Goal: Task Accomplishment & Management: Manage account settings

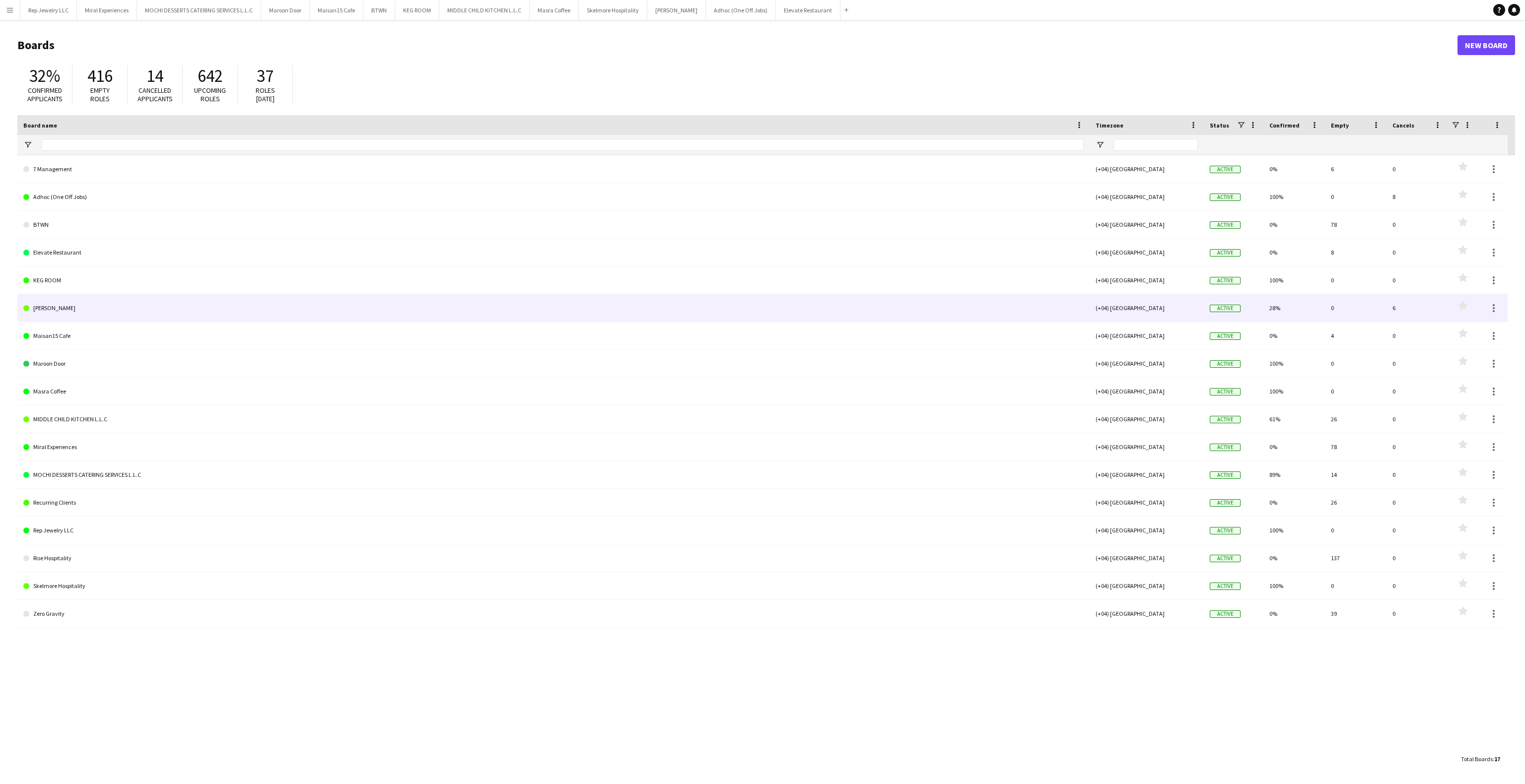
drag, startPoint x: 0, startPoint y: 0, endPoint x: 135, endPoint y: 320, distance: 347.3
click at [135, 320] on link "[PERSON_NAME]" at bounding box center [553, 308] width 1060 height 28
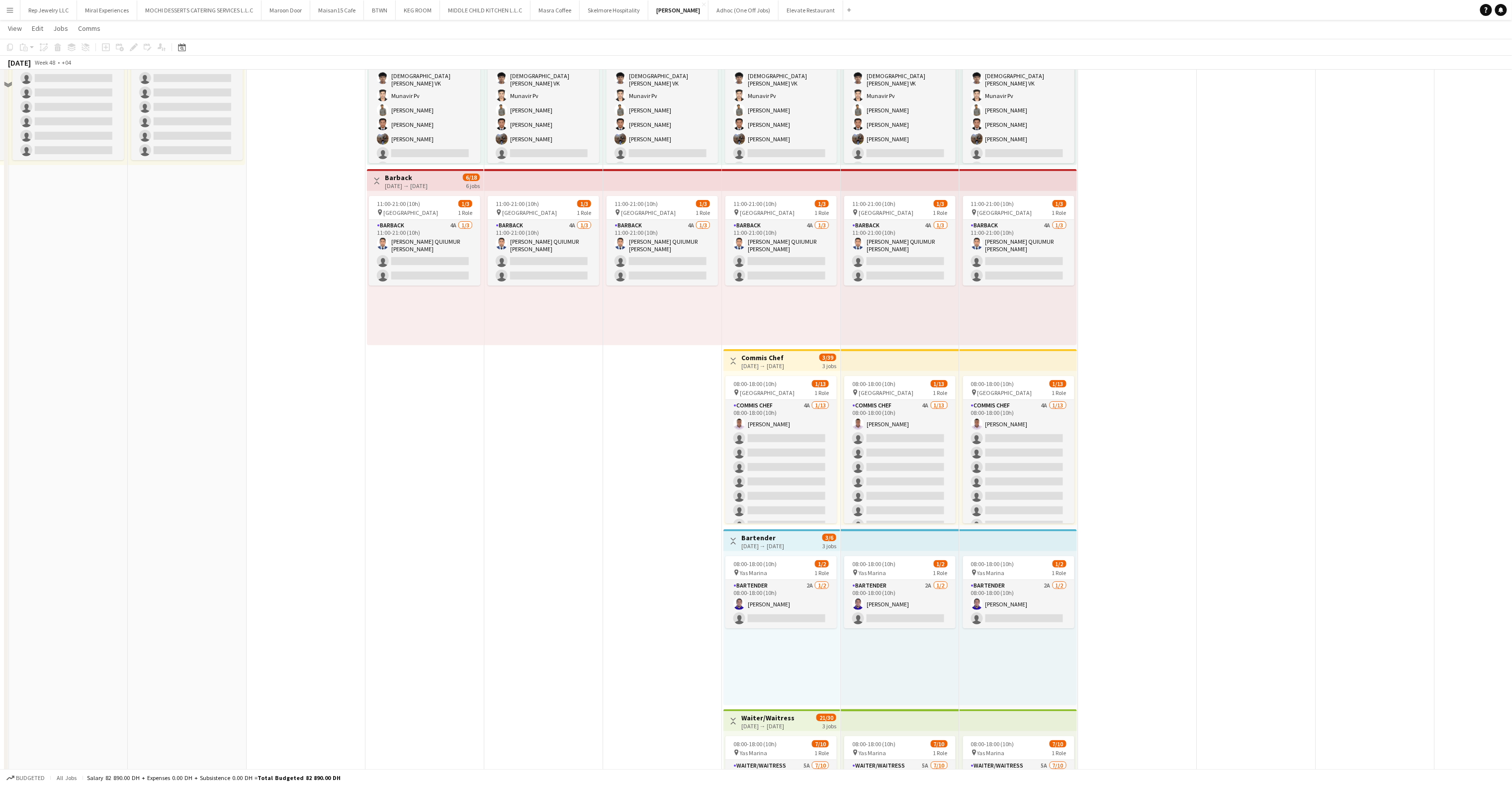
scroll to position [231, 0]
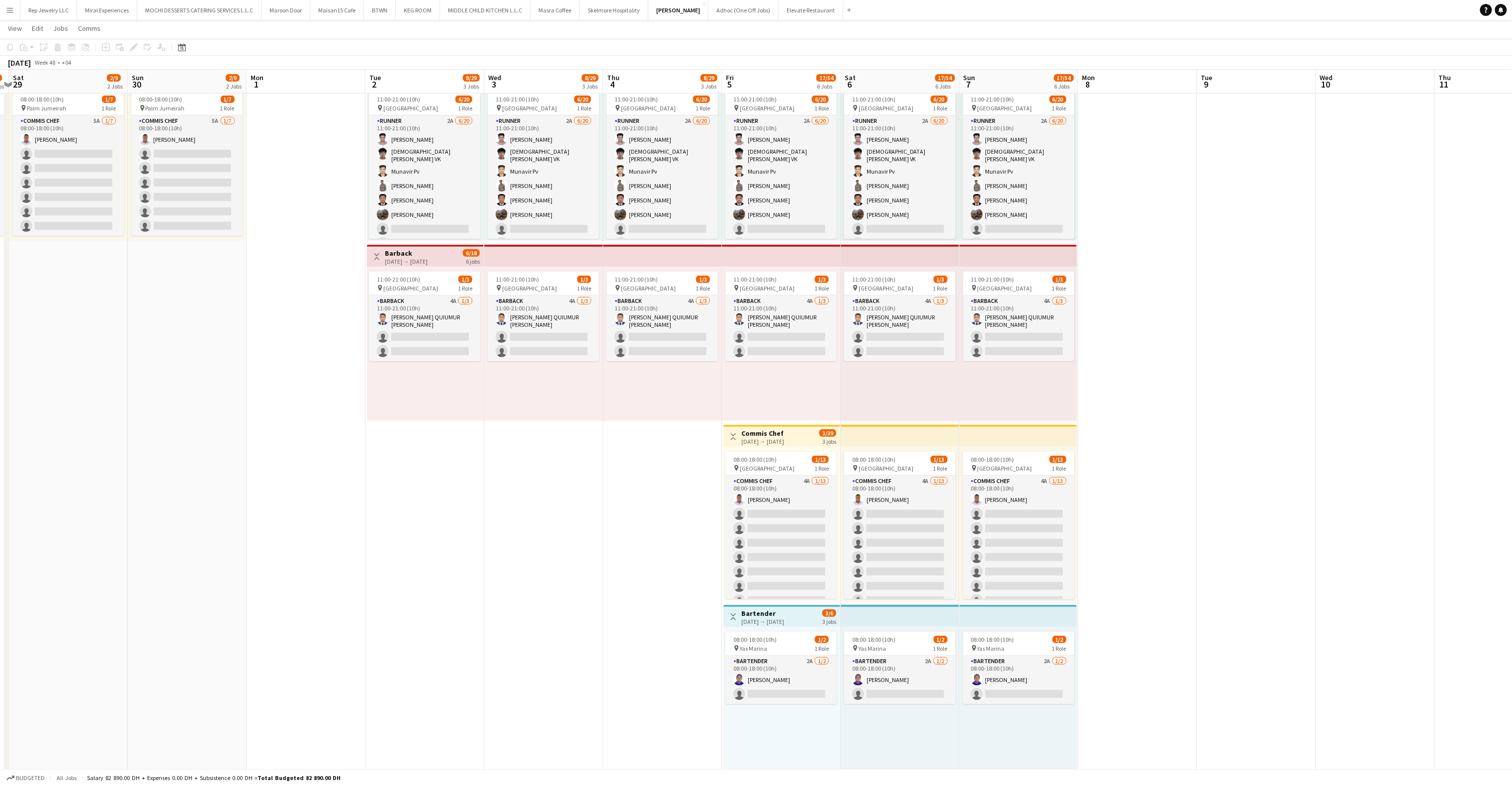
click at [809, 623] on div "Toggle View Bartender [DATE] → [DATE] 3/6 3 jobs" at bounding box center [782, 617] width 109 height 17
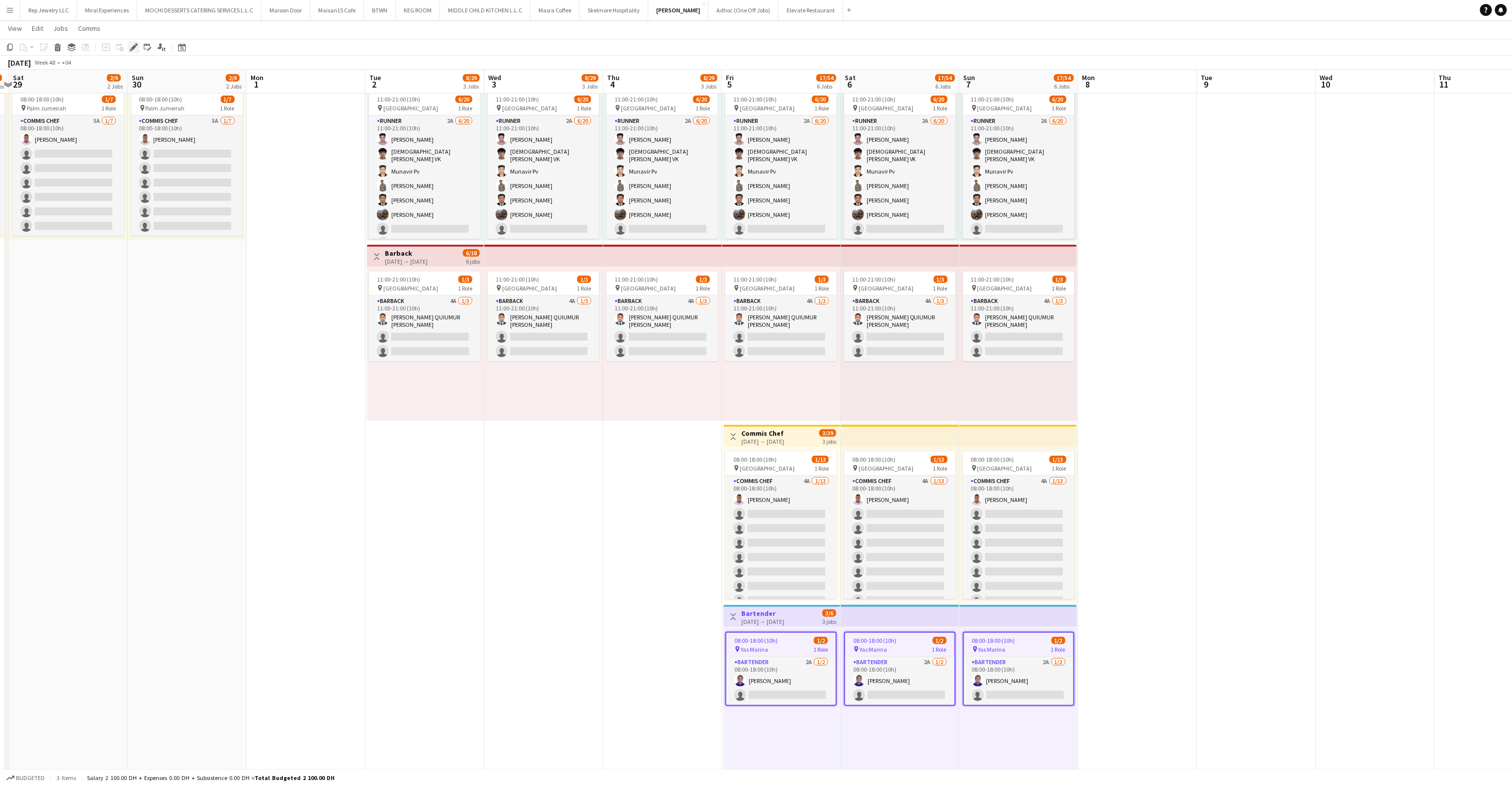
click at [131, 43] on icon "Edit" at bounding box center [133, 47] width 8 height 8
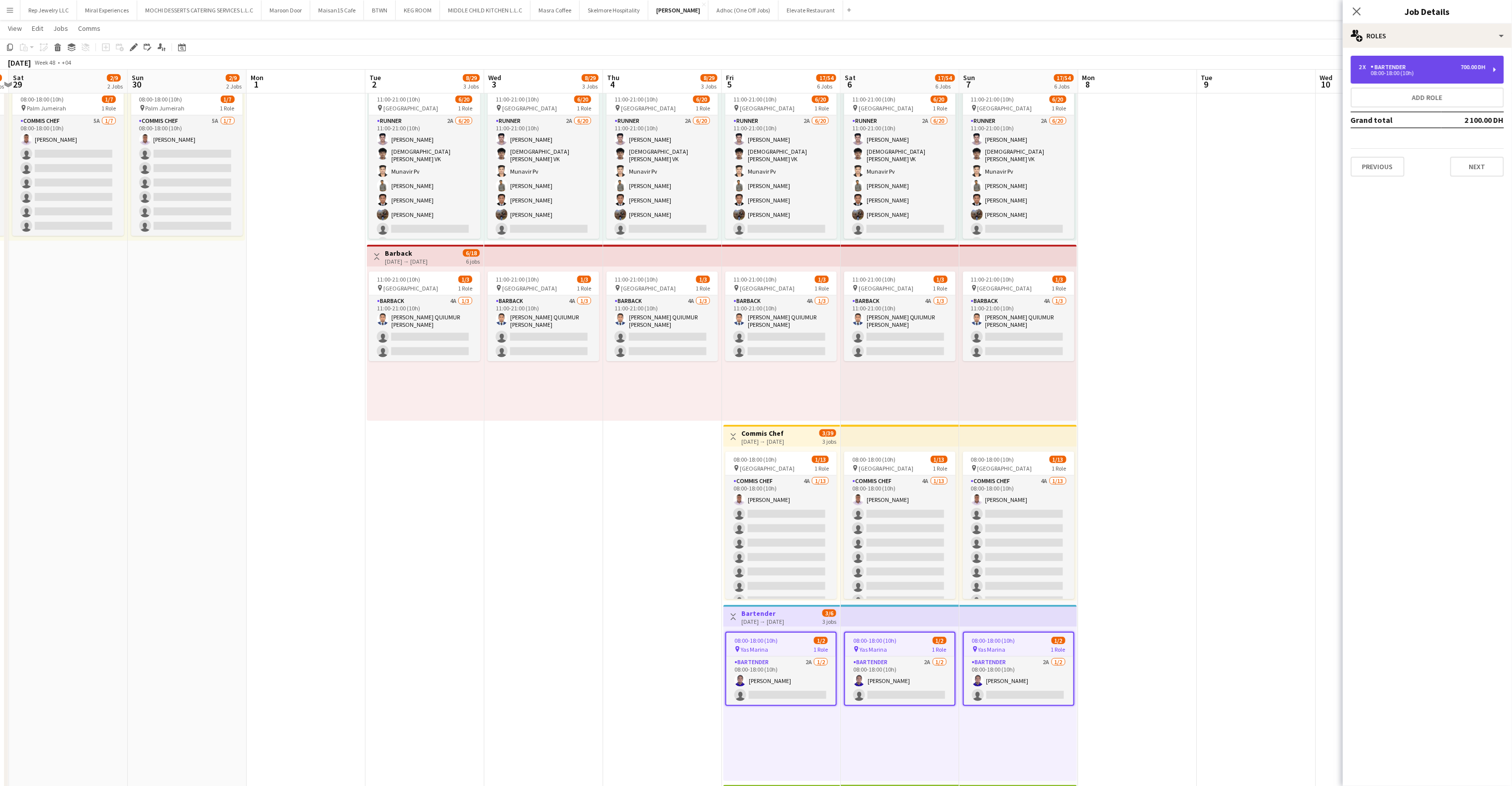
click at [1430, 77] on div "2 x Bartender 700.00 DH 08:00-18:00 (10h)" at bounding box center [1427, 69] width 153 height 28
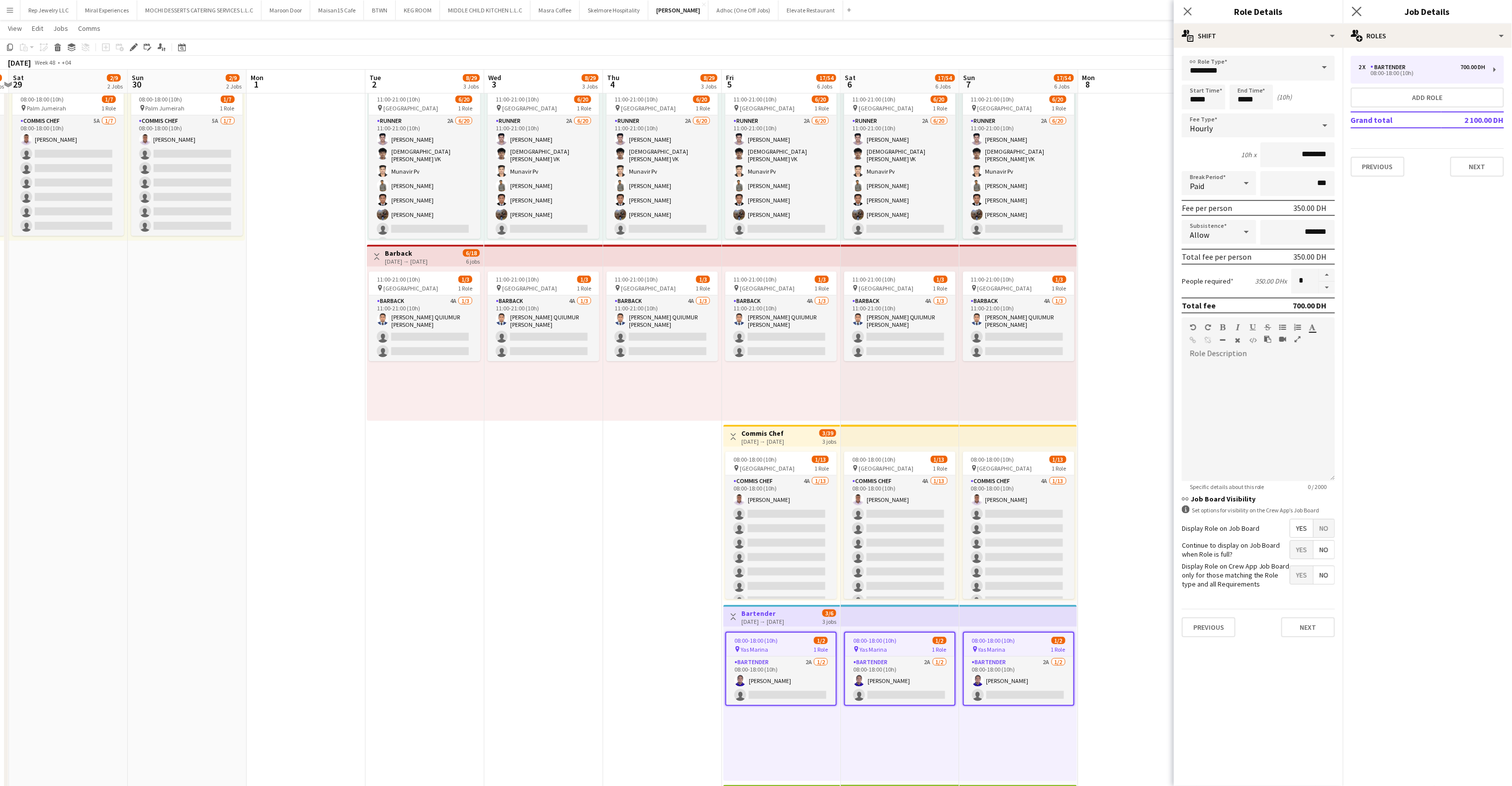
click at [1361, 13] on icon "Close pop-in" at bounding box center [1357, 11] width 9 height 9
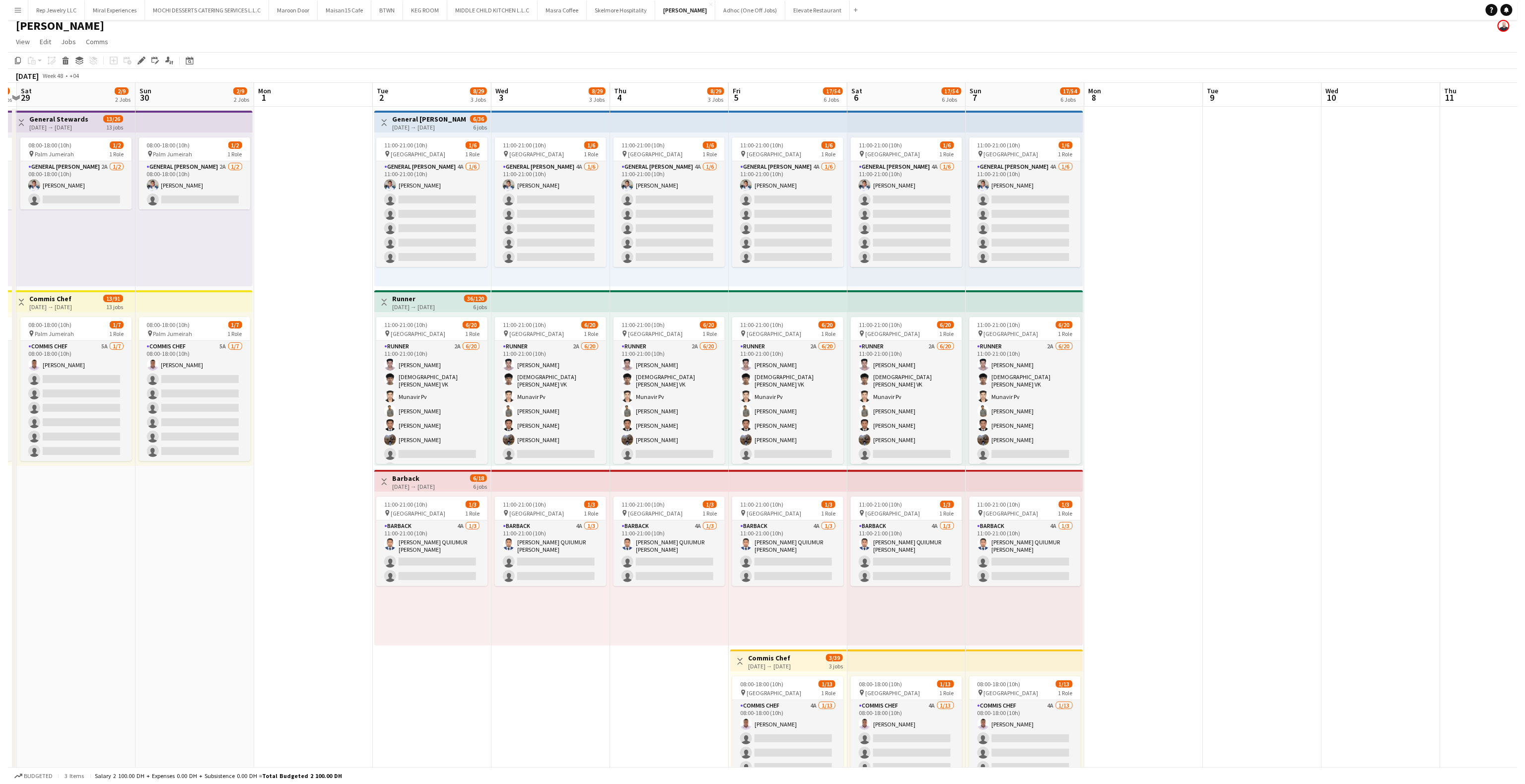
scroll to position [0, 0]
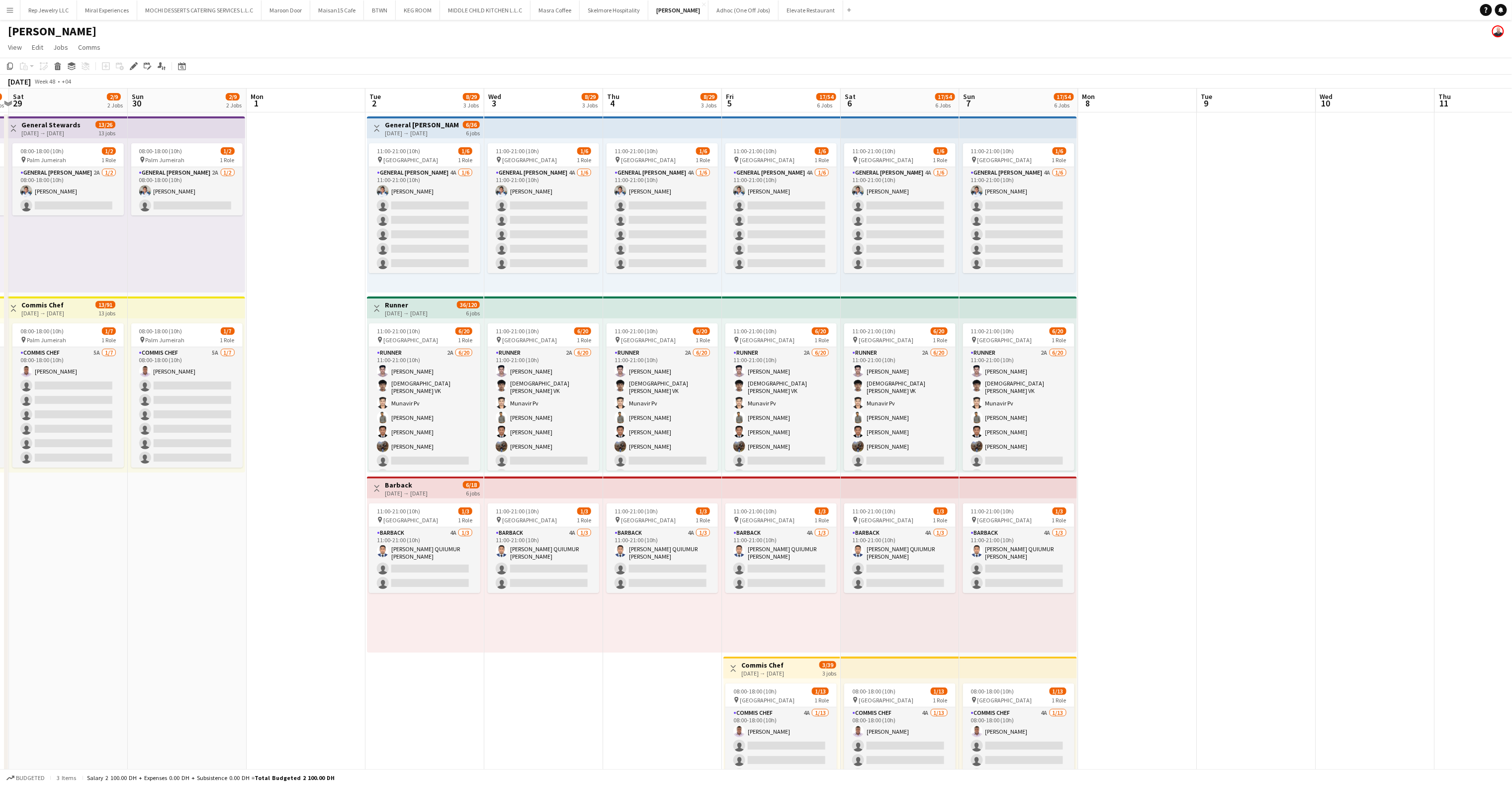
click at [1243, 190] on app-date-cell at bounding box center [1256, 655] width 119 height 1084
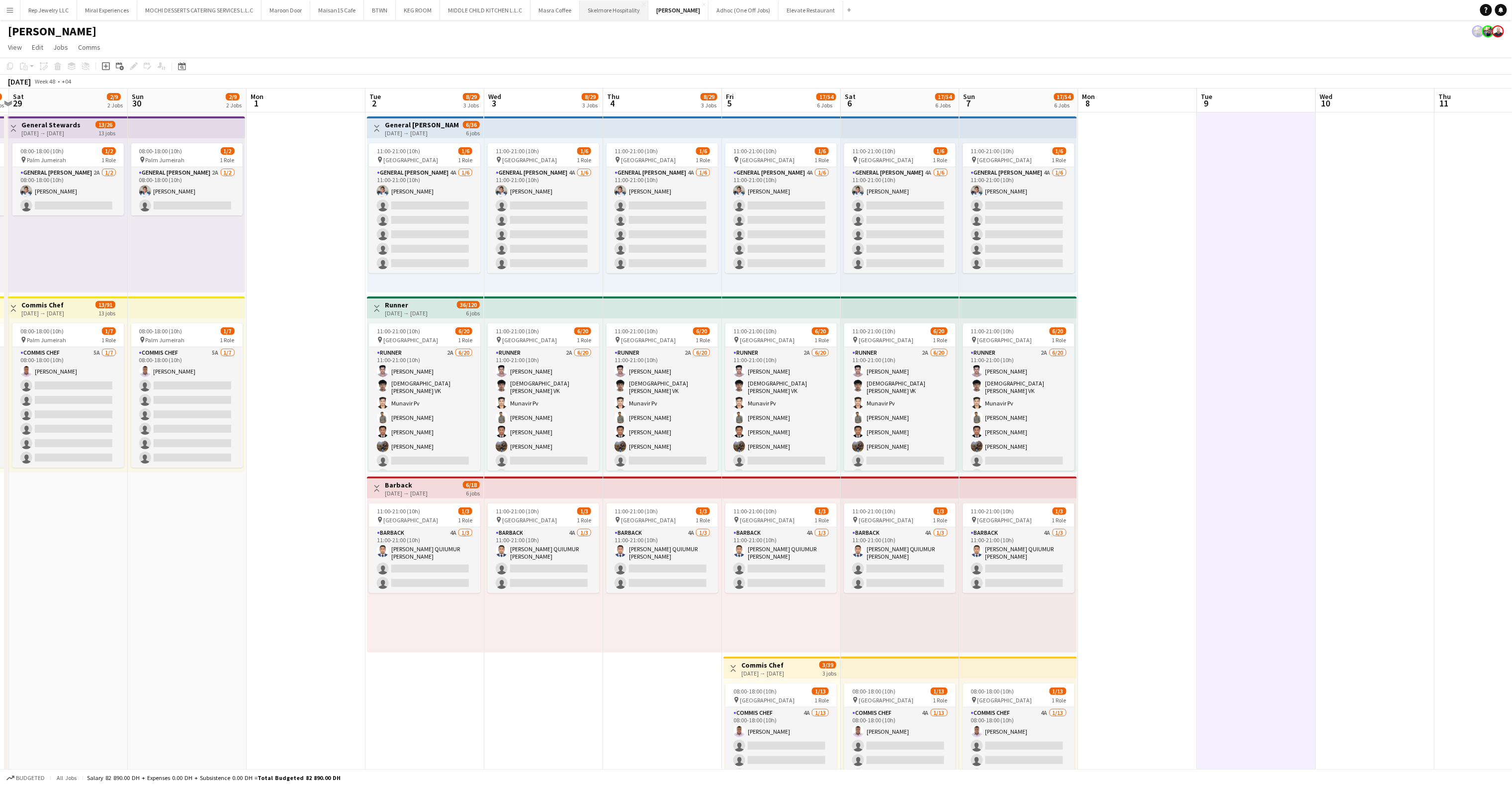
click at [611, 16] on button "Skelmore Hospitality Close" at bounding box center [614, 10] width 69 height 20
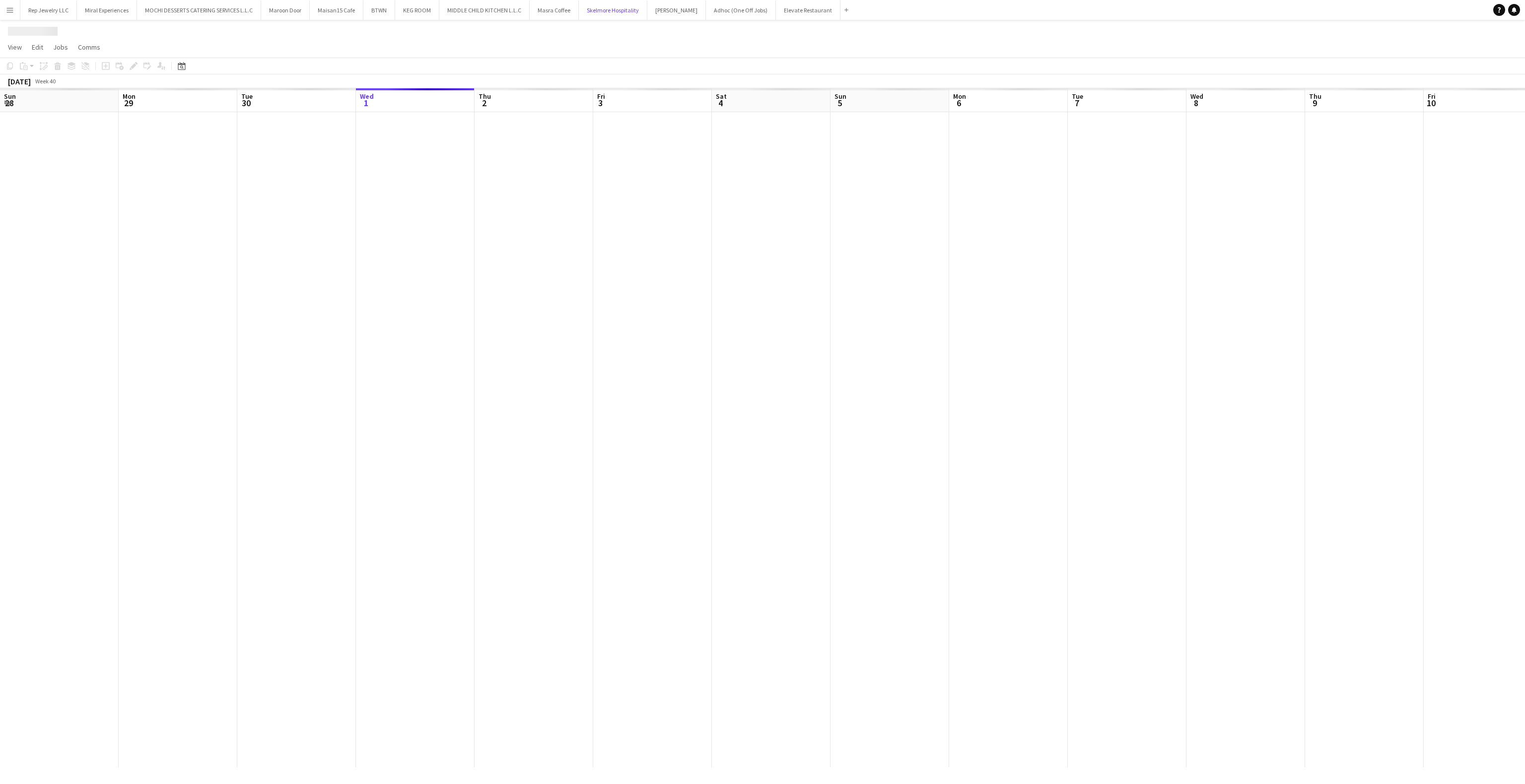
scroll to position [0, 237]
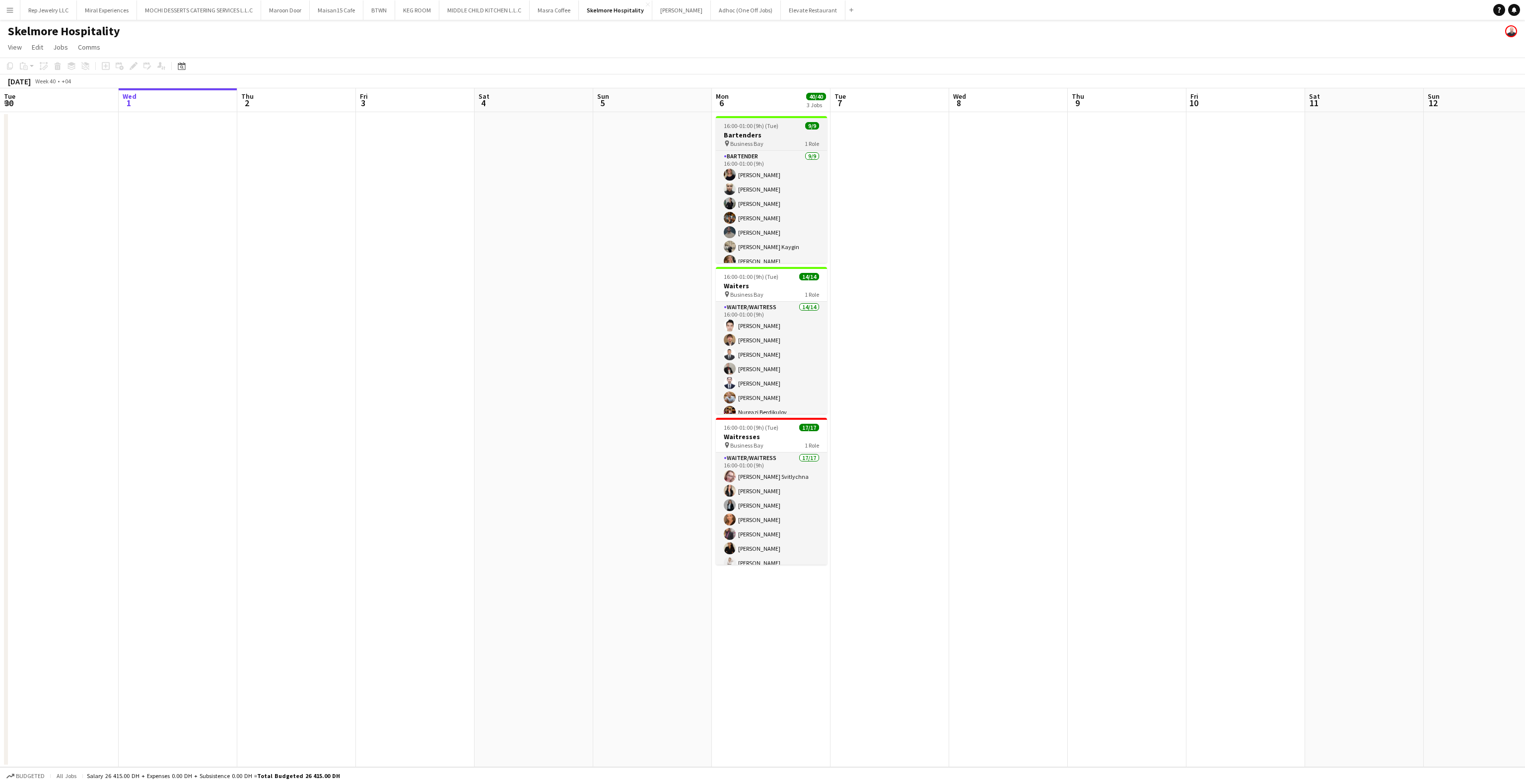
click at [788, 125] on div "16:00-01:00 (9h) (Tue) 9/9" at bounding box center [771, 125] width 111 height 8
click at [128, 67] on div "Edit" at bounding box center [134, 66] width 12 height 12
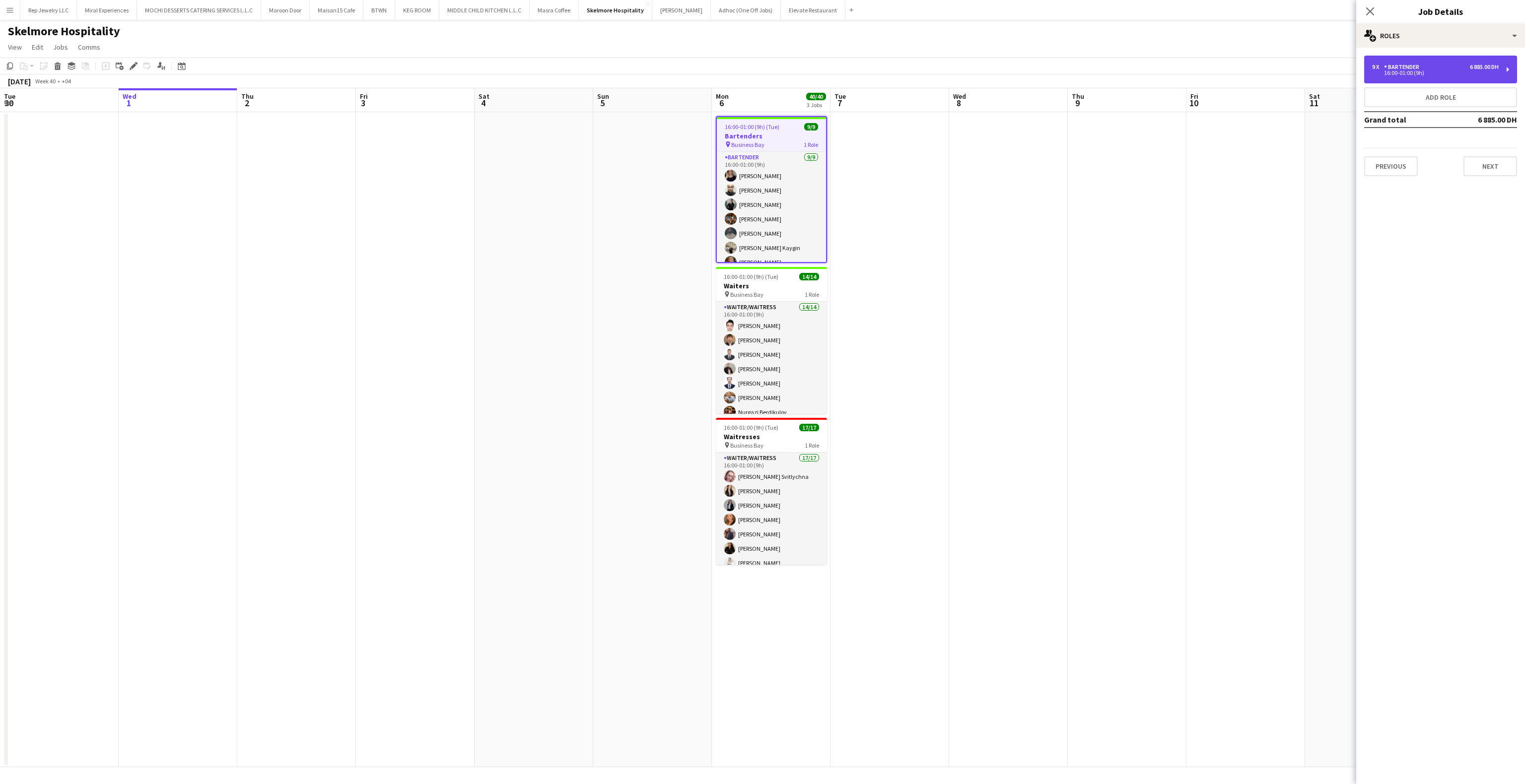
click at [1446, 66] on div "9 x Bartender 6 885.00 DH" at bounding box center [1436, 67] width 127 height 7
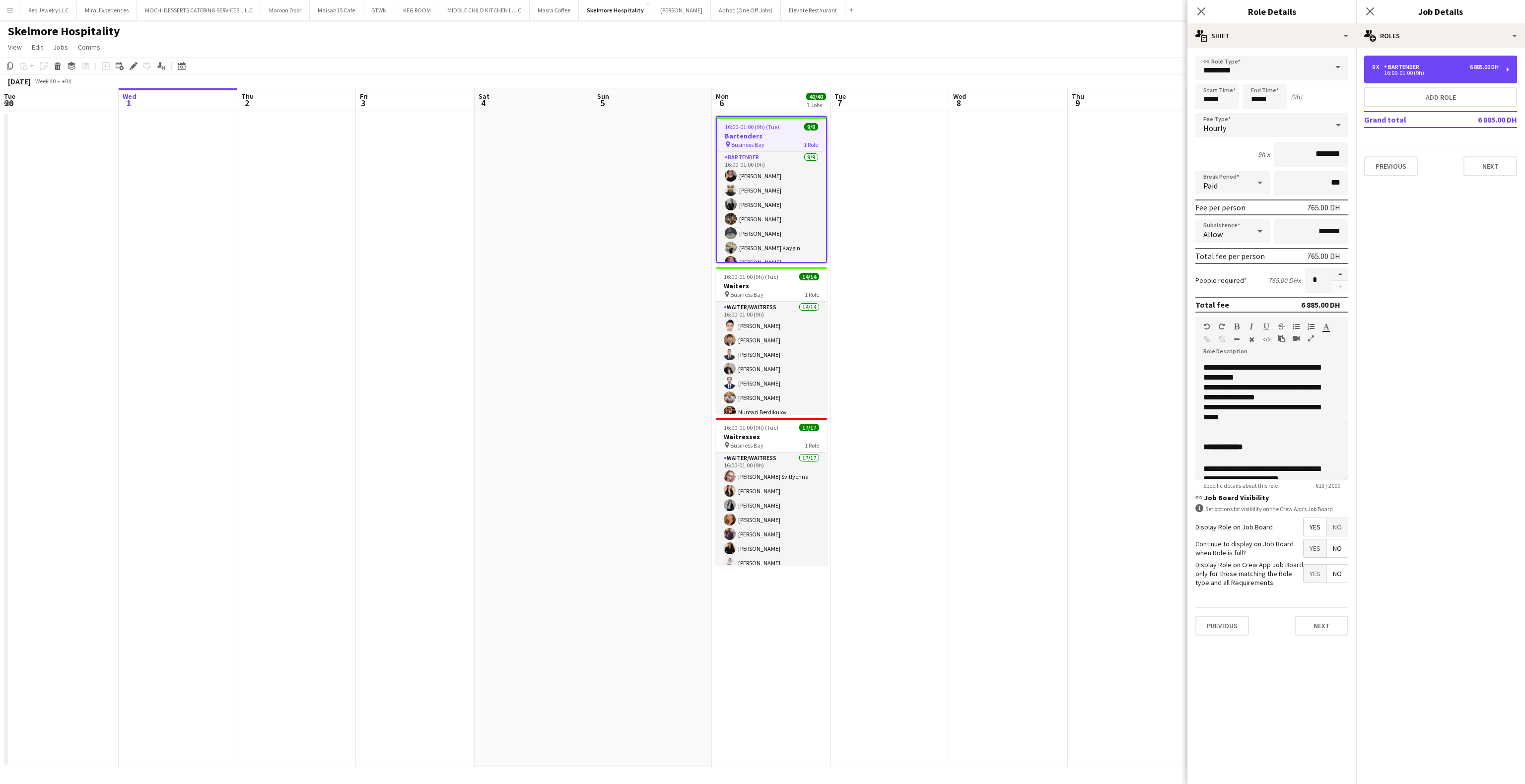
scroll to position [151, 0]
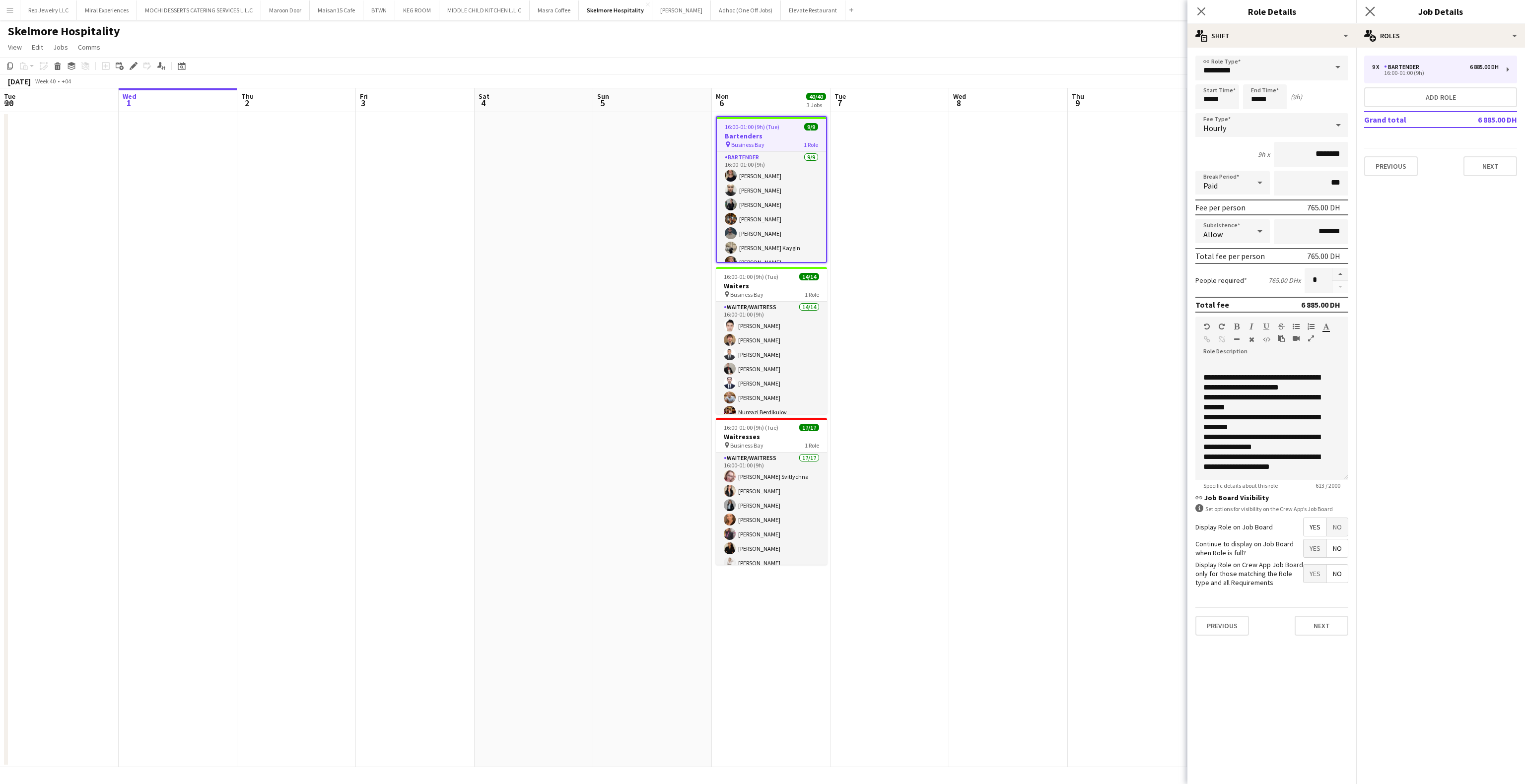
click at [1365, 8] on icon "Close pop-in" at bounding box center [1370, 11] width 9 height 9
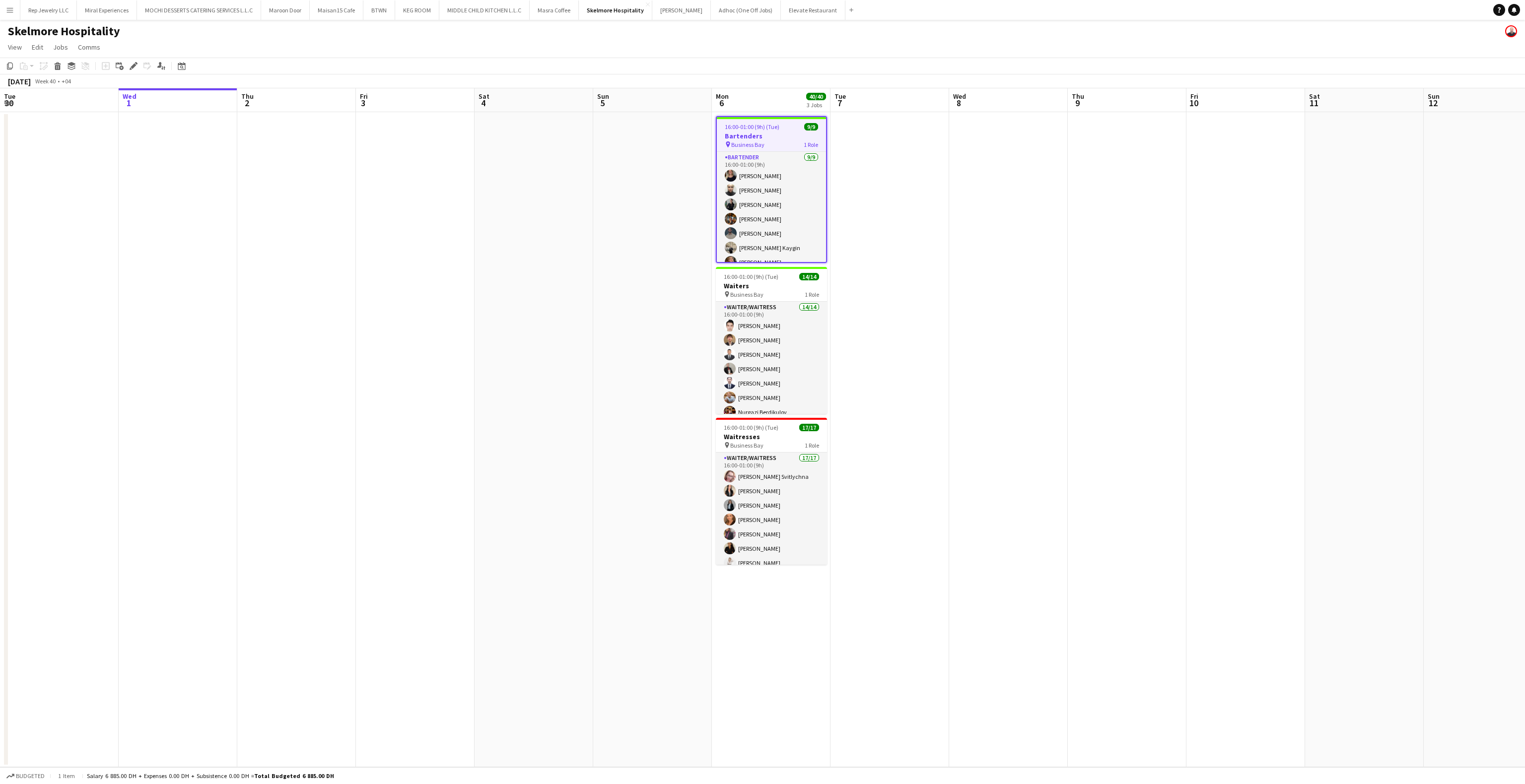
click at [1082, 181] on app-date-cell at bounding box center [1127, 440] width 118 height 655
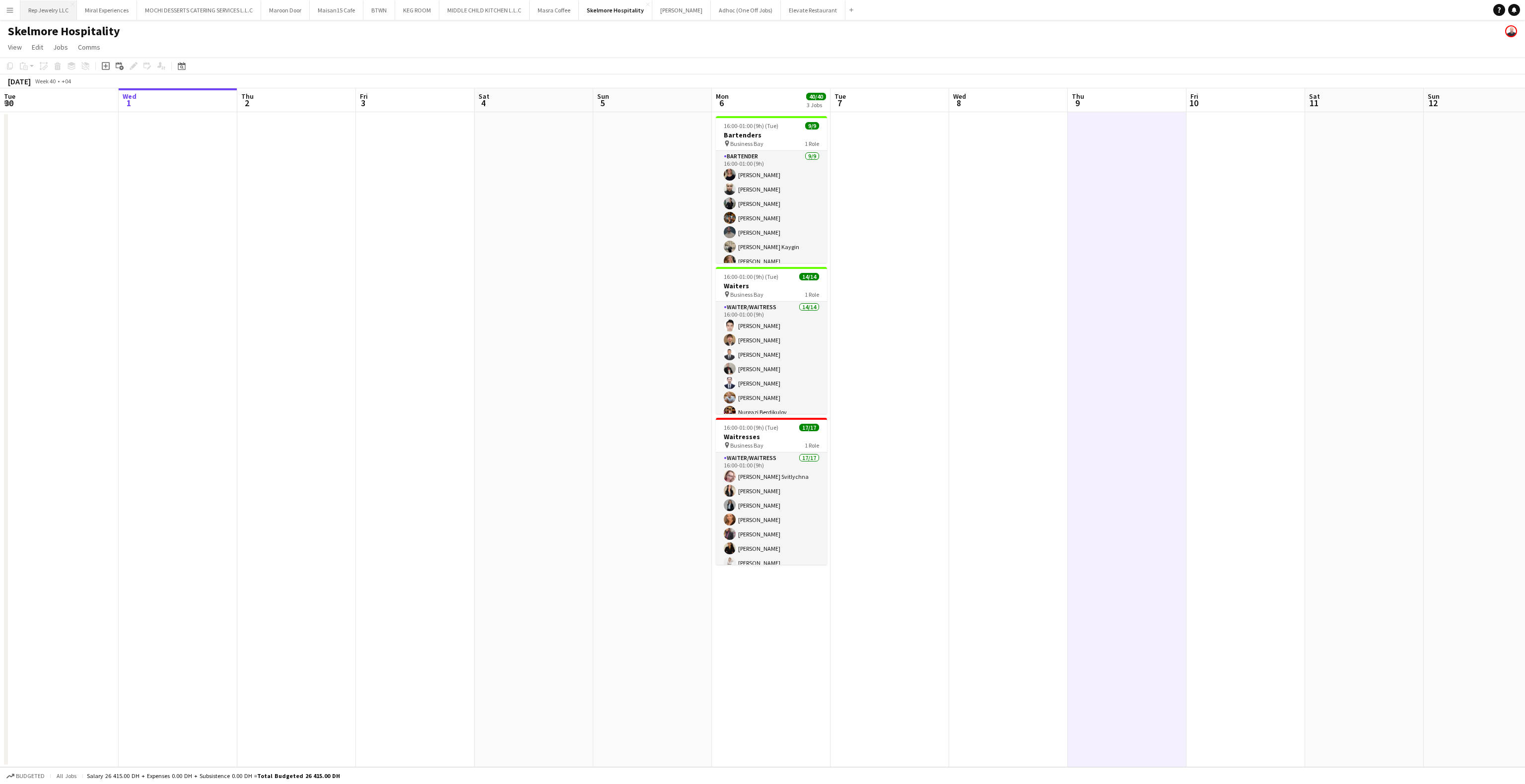
click at [35, 18] on button "Rep Jewelry LLC Close" at bounding box center [49, 10] width 57 height 20
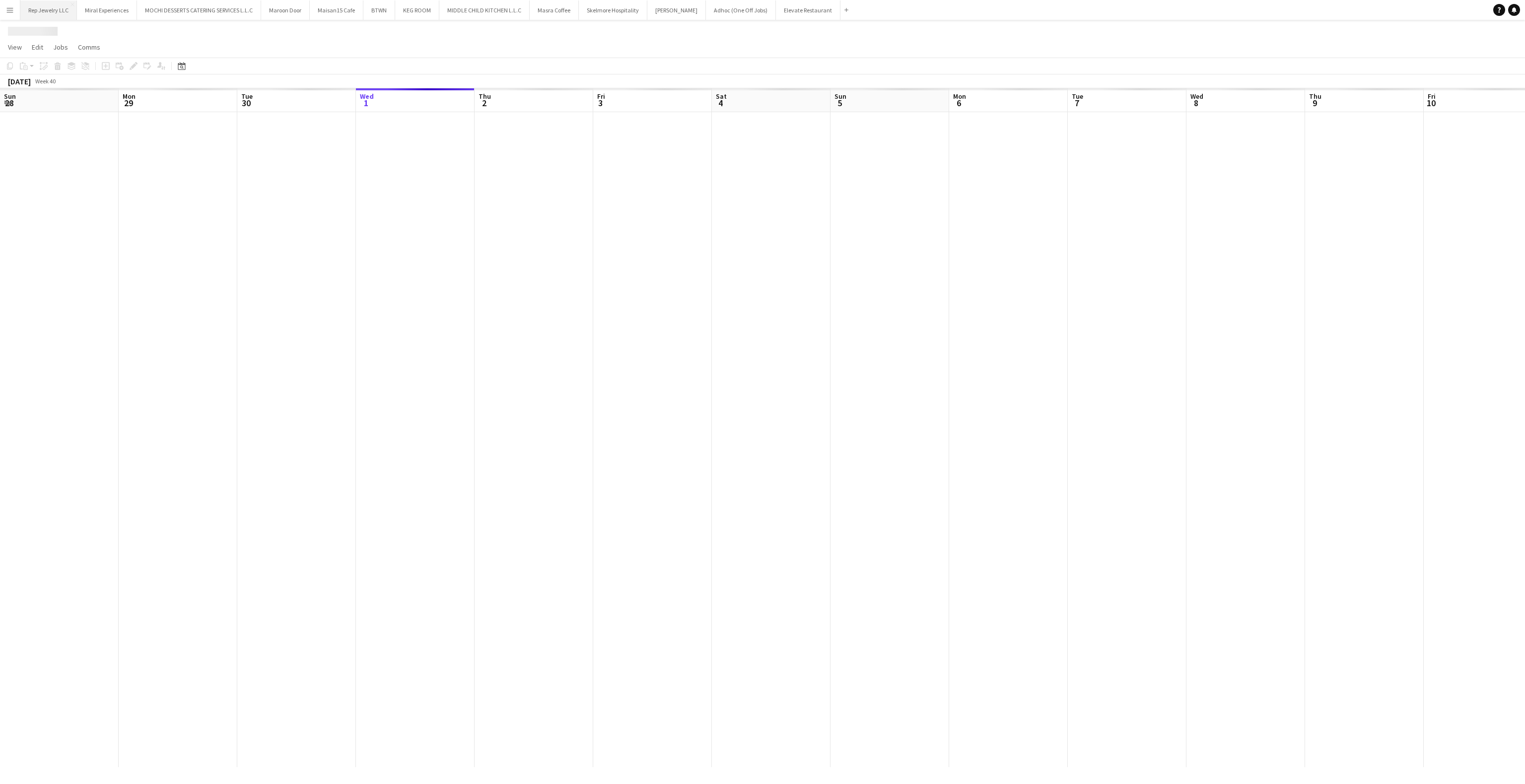
scroll to position [0, 237]
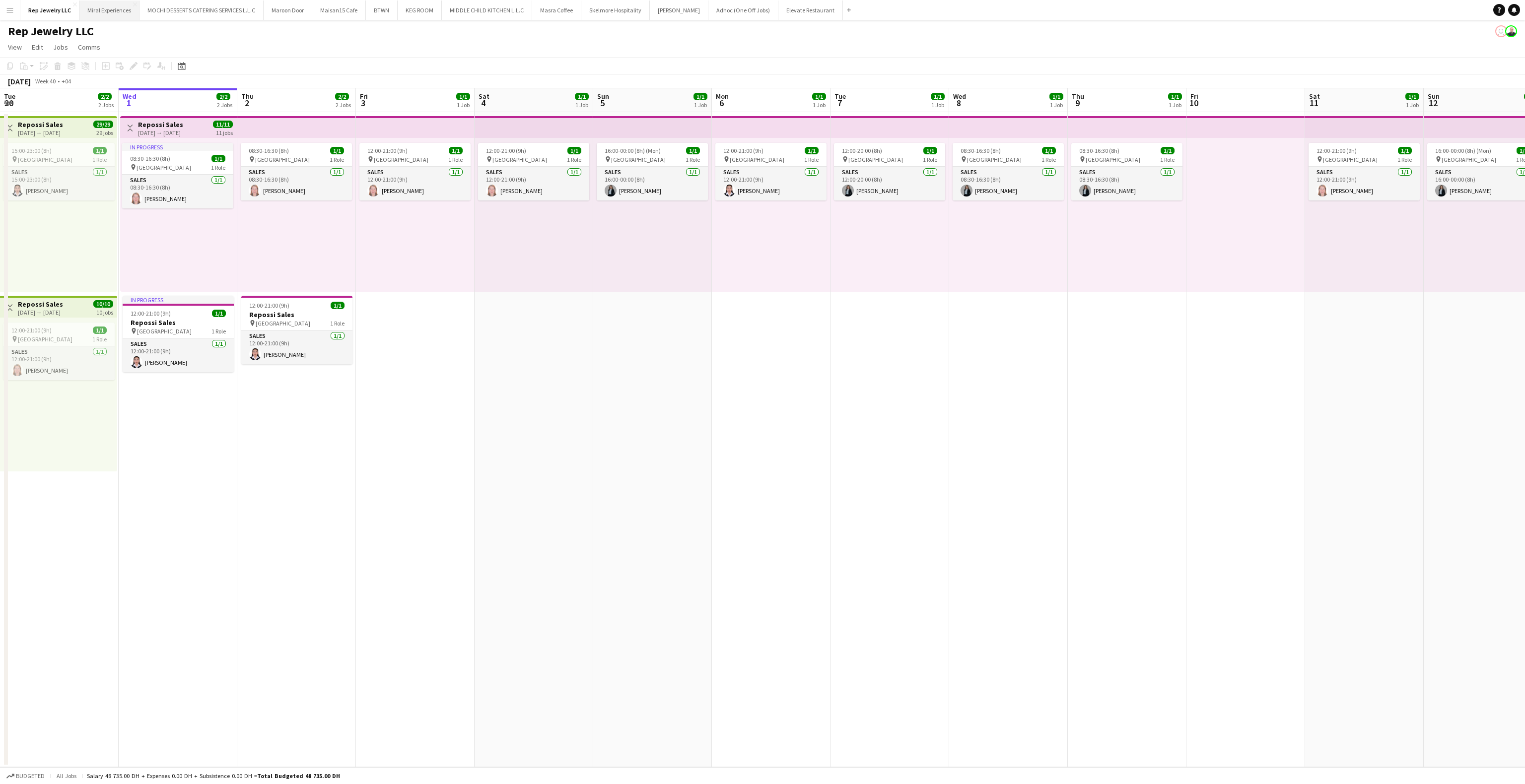
click at [97, 11] on button "Miral Experiences Close" at bounding box center [109, 10] width 60 height 20
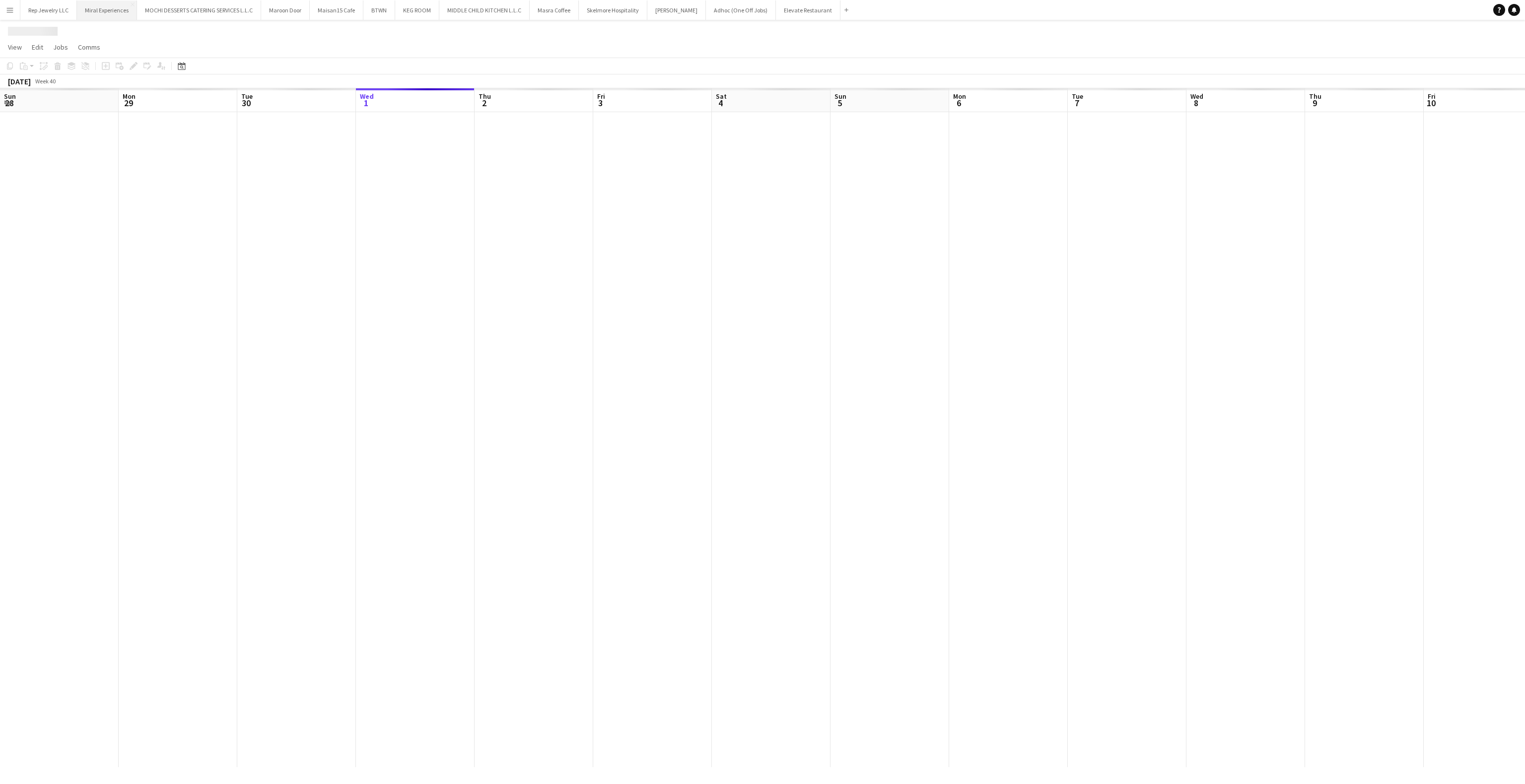
scroll to position [0, 237]
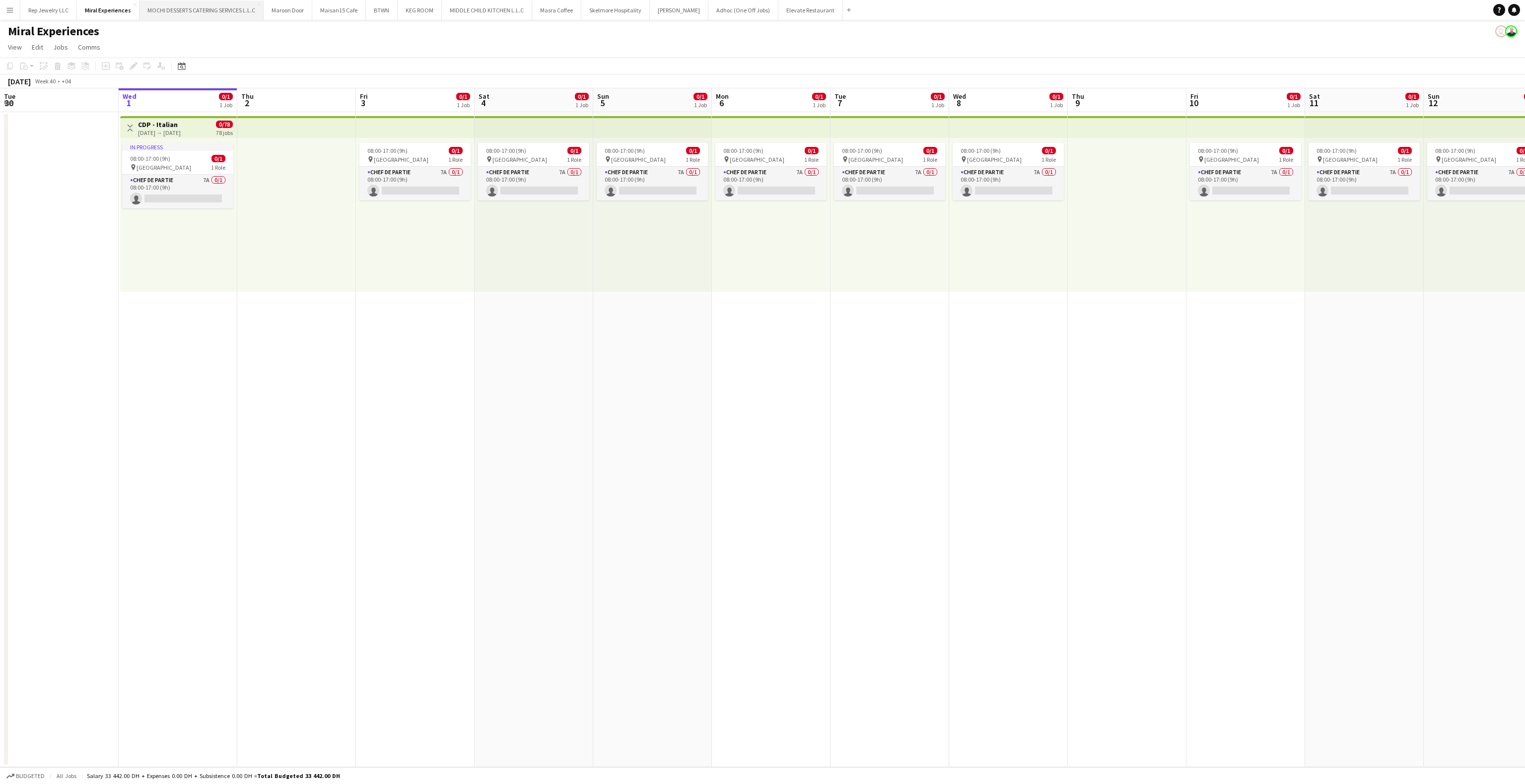
click at [186, 14] on button "MOCHI DESSERTS CATERING SERVICES L.L.C Close" at bounding box center [202, 10] width 124 height 20
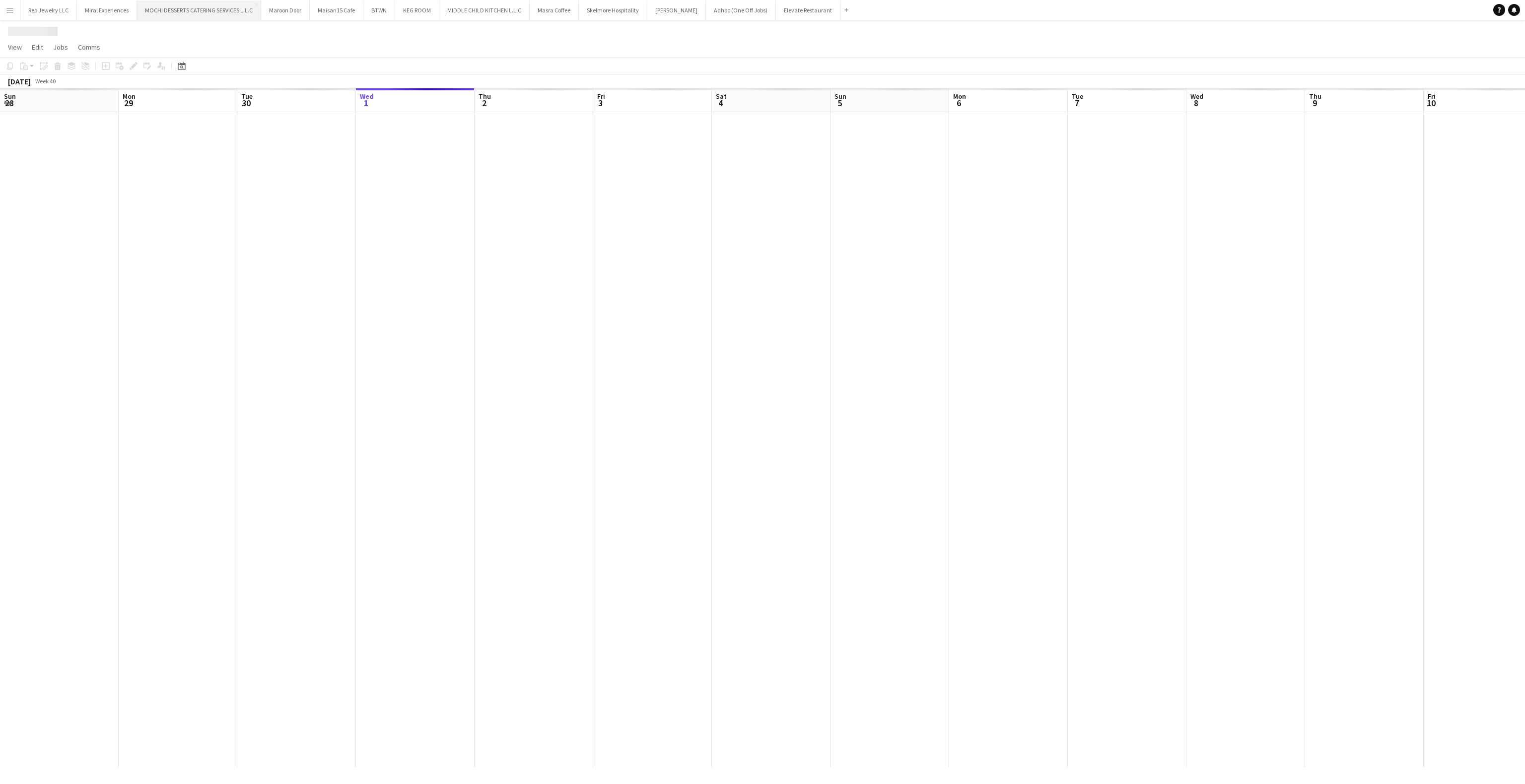
scroll to position [0, 237]
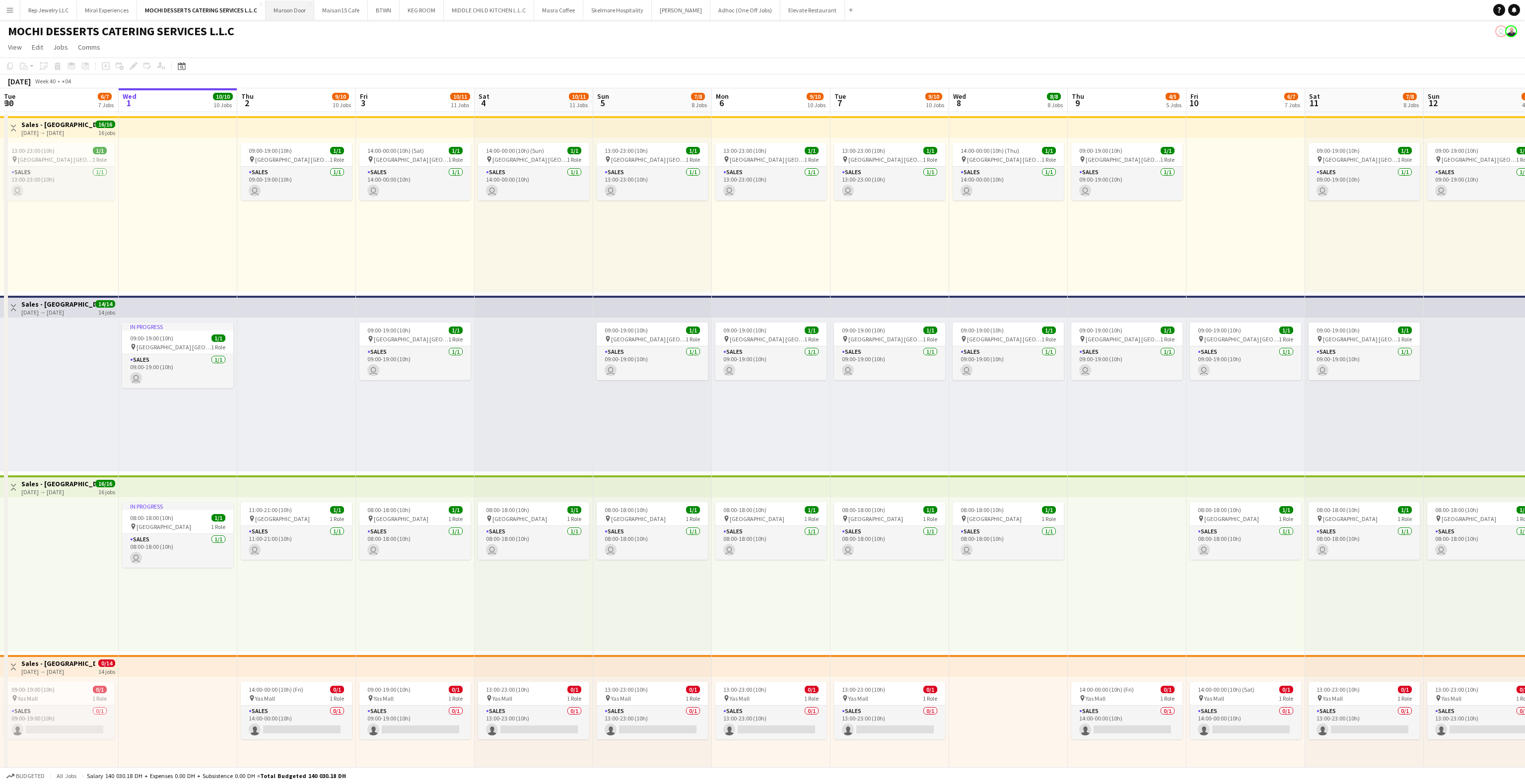
click at [272, 8] on button "Maroon Door Close" at bounding box center [290, 10] width 49 height 20
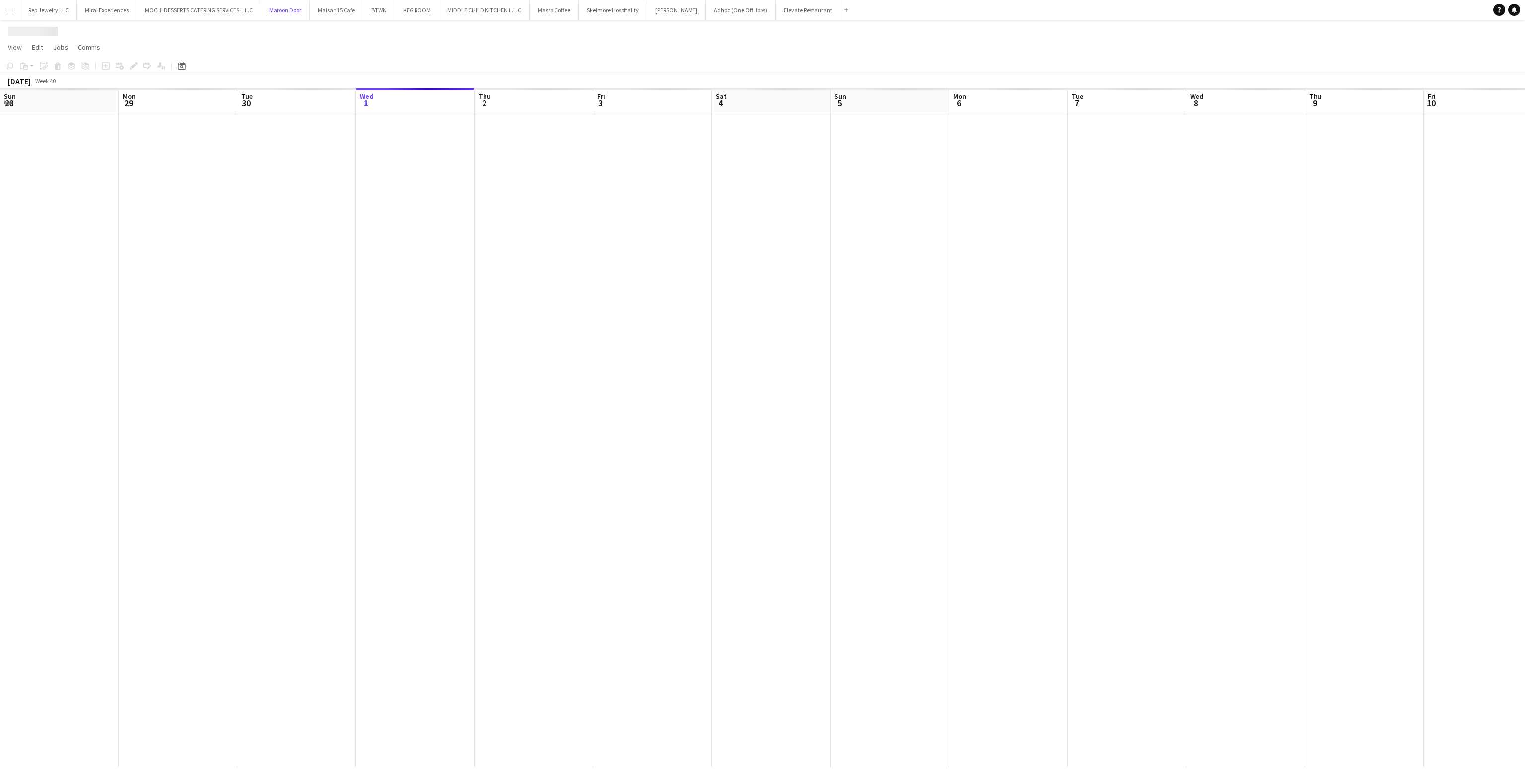
scroll to position [0, 237]
